Goal: Information Seeking & Learning: Learn about a topic

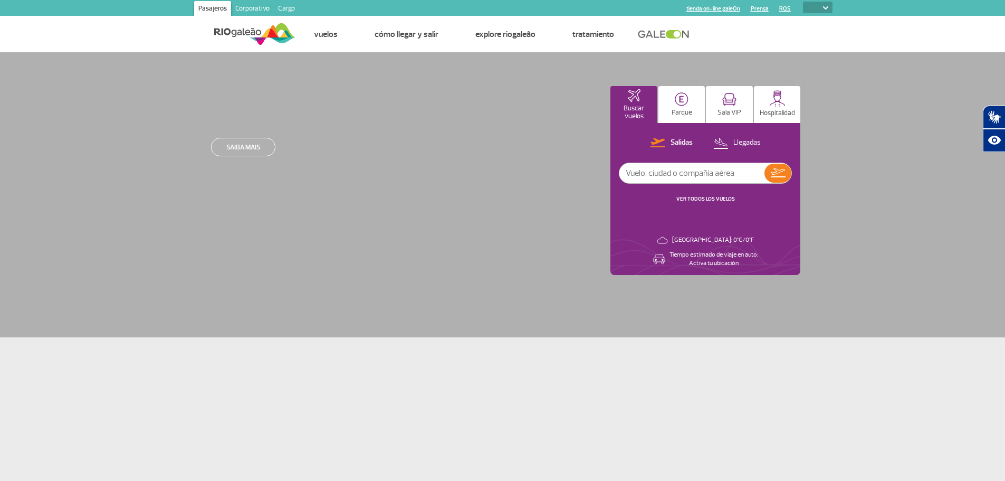
select select
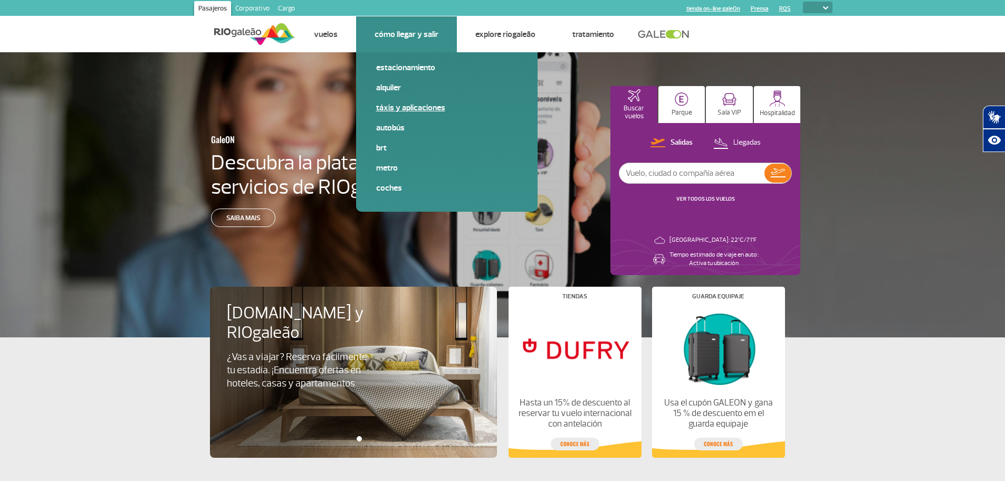
click at [397, 110] on link "Táxis y aplicaciones" at bounding box center [446, 108] width 141 height 12
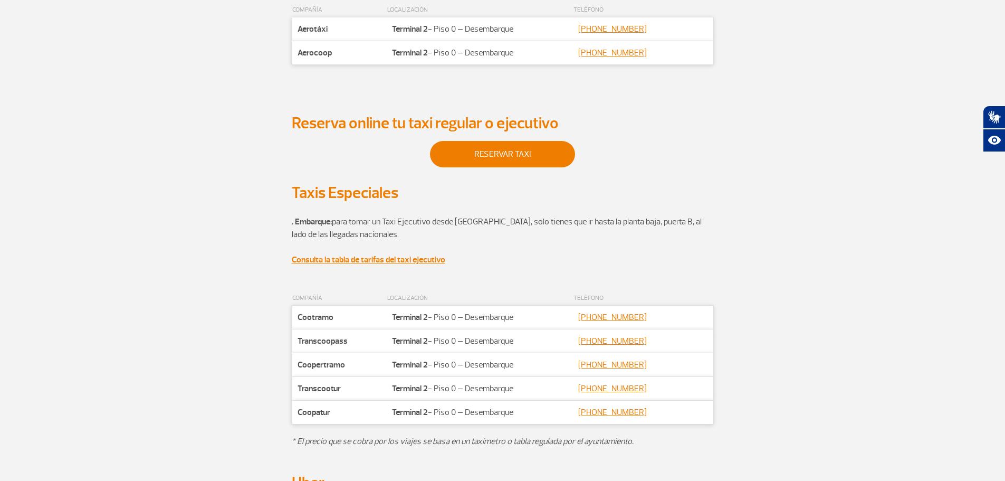
scroll to position [174, 0]
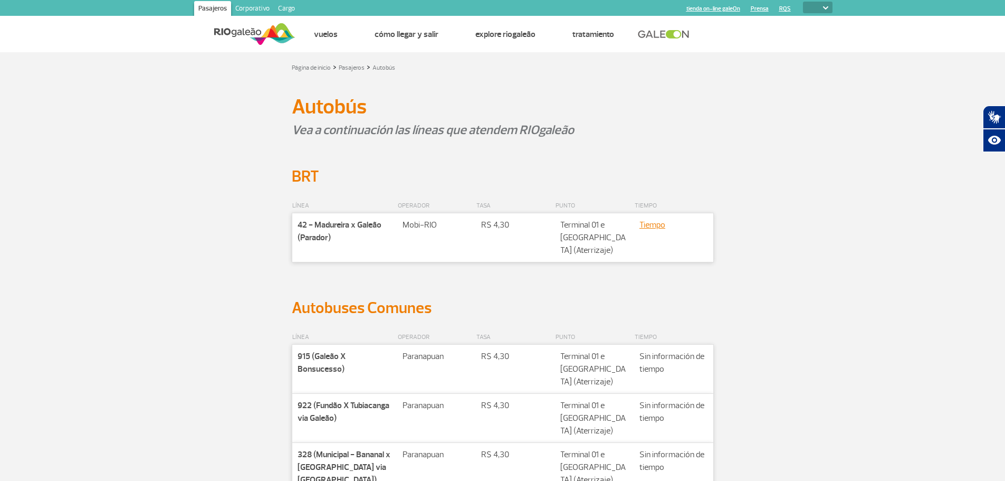
select select
click at [655, 225] on link "Tiempo" at bounding box center [652, 224] width 26 height 11
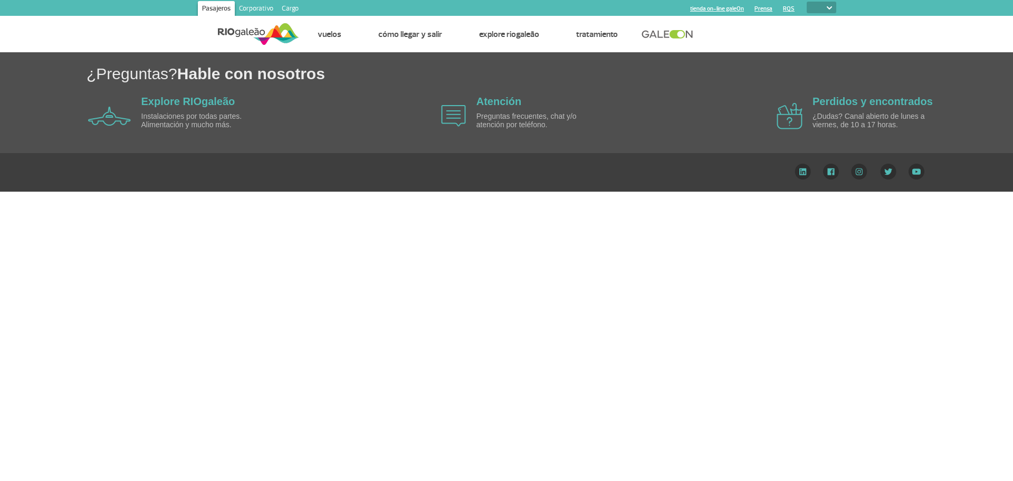
select select
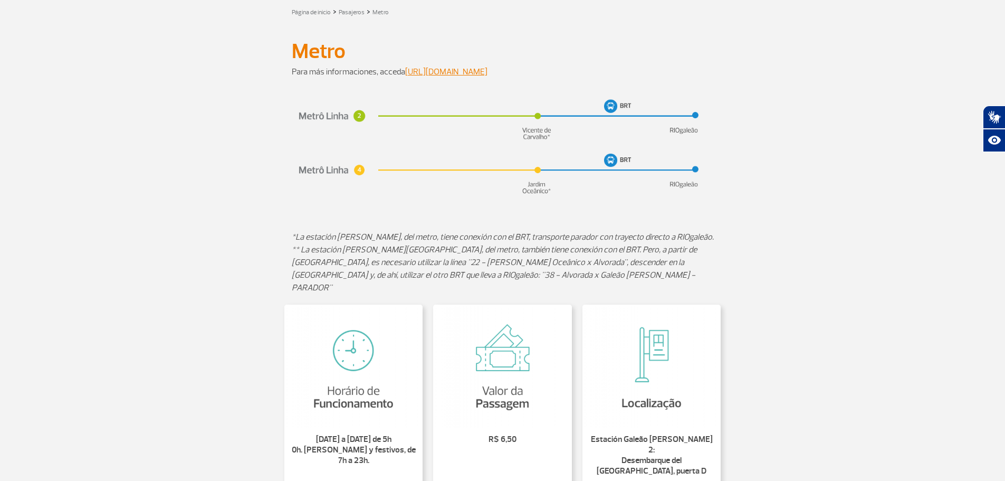
scroll to position [106, 0]
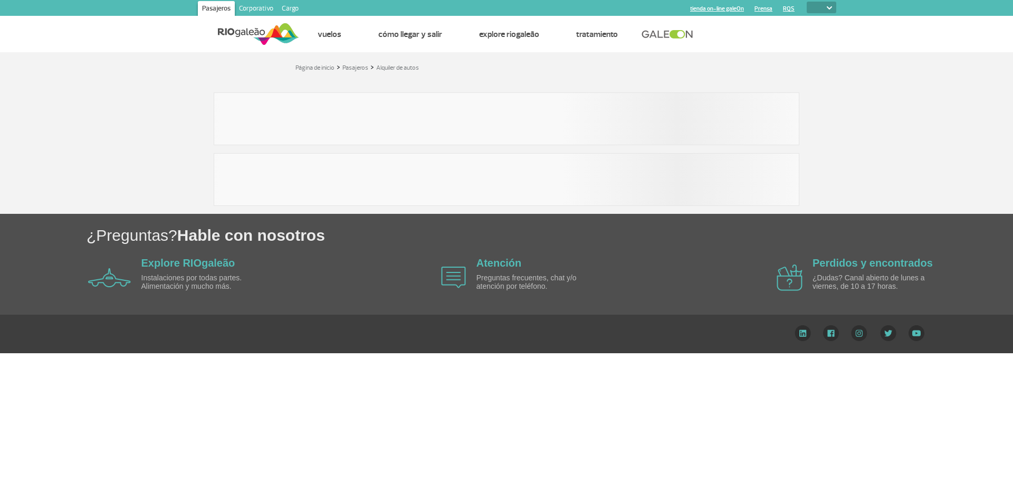
select select
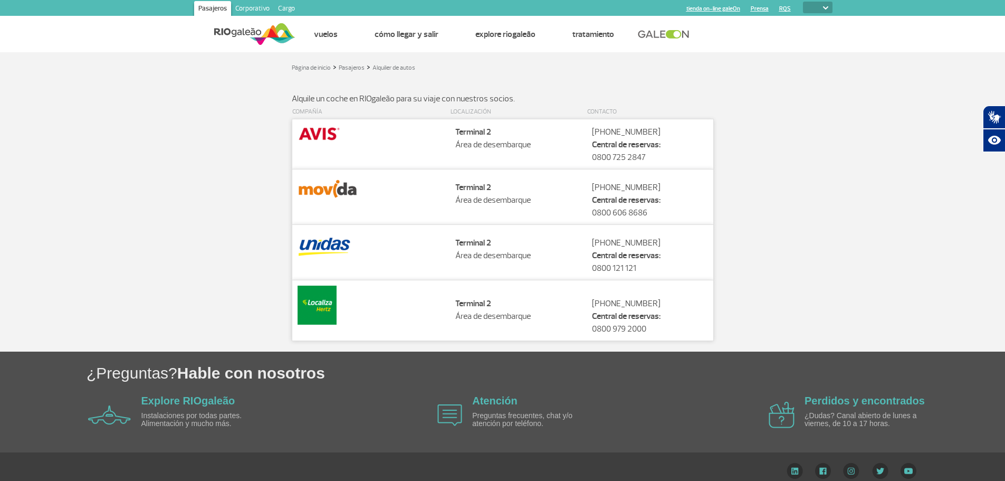
click at [329, 133] on img at bounding box center [320, 133] width 44 height 18
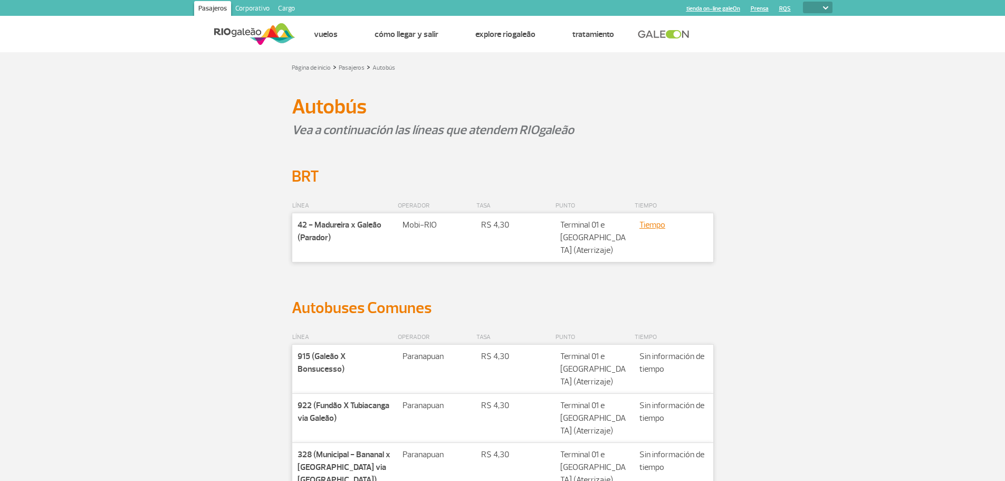
select select
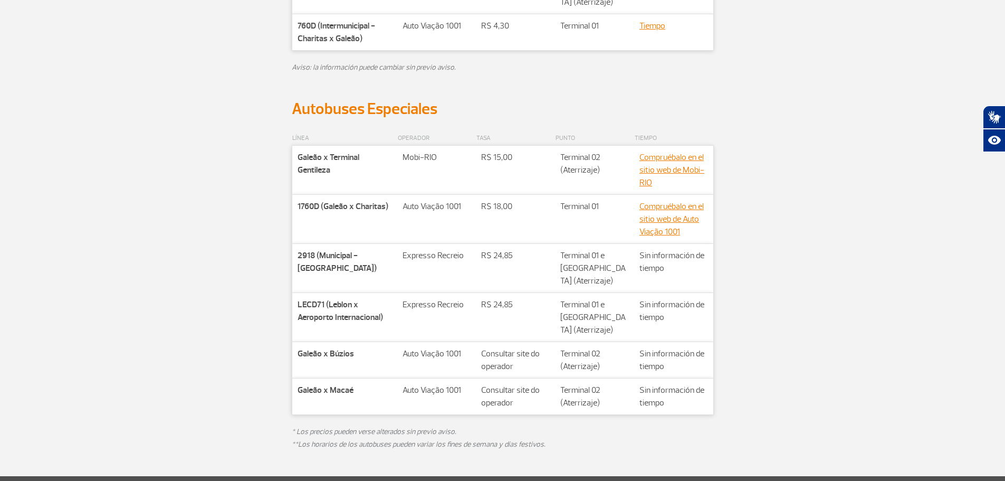
scroll to position [528, 0]
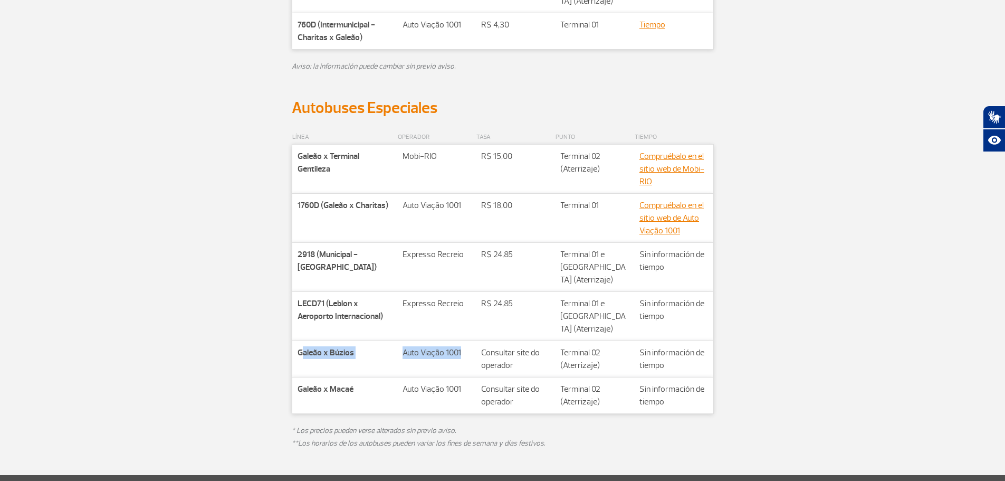
drag, startPoint x: 311, startPoint y: 354, endPoint x: 462, endPoint y: 353, distance: 151.4
click at [462, 353] on tr "Companhia Galeão x Búzios Rota Auto Viação 1001 Valor** Consultar site do opera…" at bounding box center [502, 359] width 421 height 36
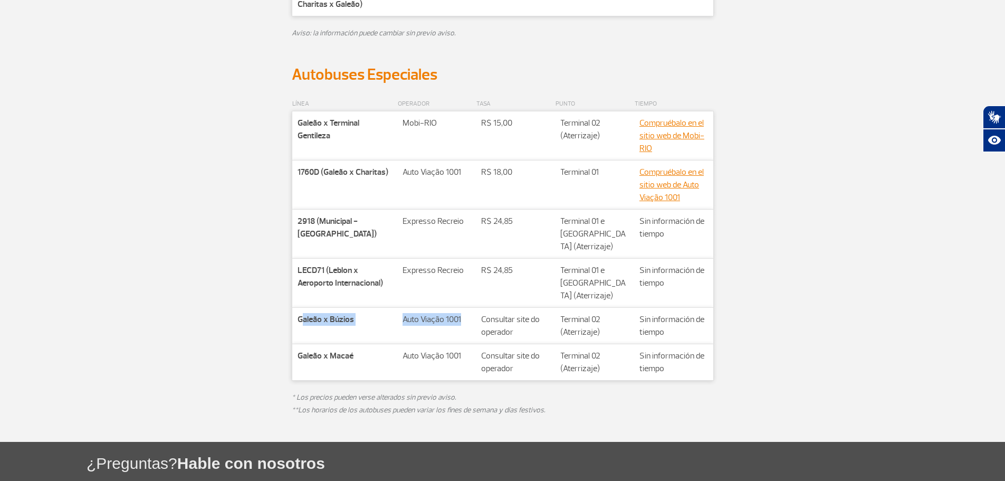
scroll to position [661, 0]
